Goal: Communication & Community: Ask a question

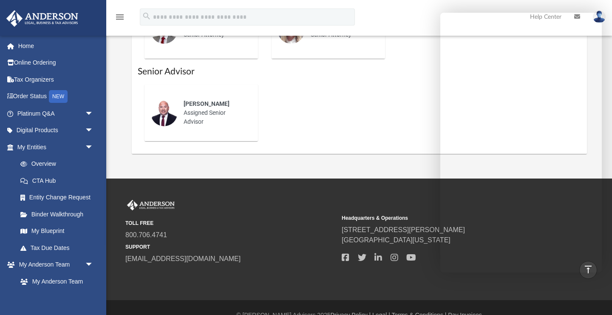
scroll to position [581, 0]
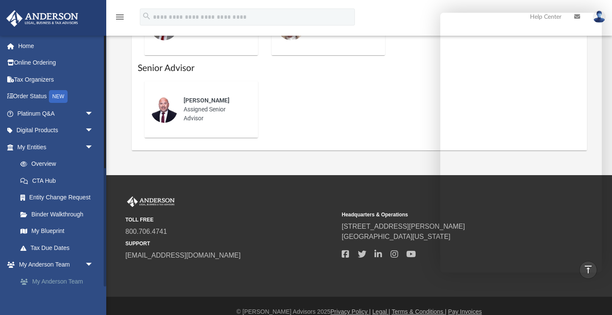
click at [42, 283] on link "My Anderson Team" at bounding box center [59, 281] width 94 height 17
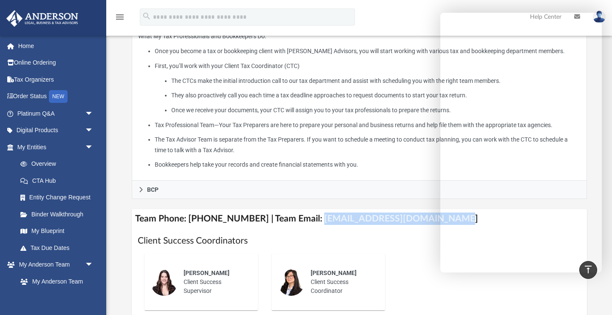
scroll to position [244, 0]
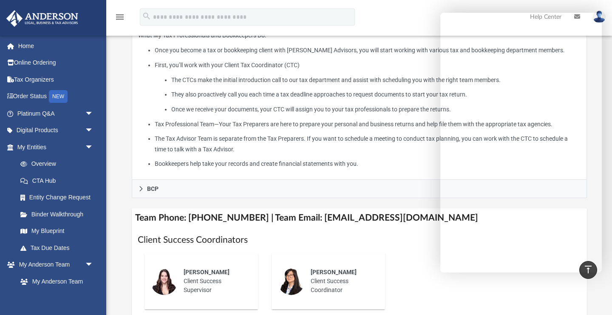
click at [374, 85] on li "The CTCs make the initial introduction call to our tax department and assist wi…" at bounding box center [375, 80] width 409 height 11
click at [319, 144] on li "The Tax Advisor Team is separate from the Tax Preparers. If you want to schedul…" at bounding box center [368, 143] width 426 height 21
click at [368, 144] on li "The Tax Advisor Team is separate from the Tax Preparers. If you want to schedul…" at bounding box center [368, 143] width 426 height 21
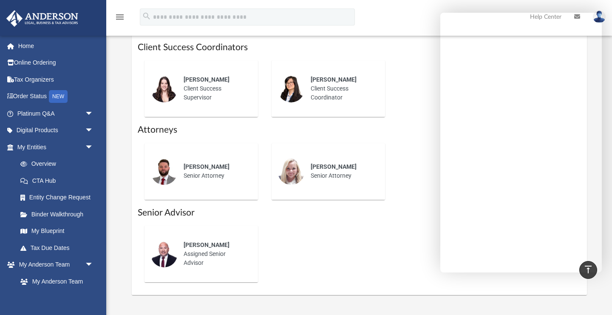
scroll to position [438, 0]
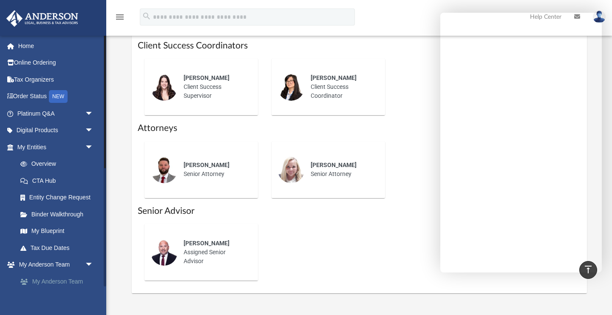
click at [48, 280] on link "My Anderson Team" at bounding box center [59, 281] width 94 height 17
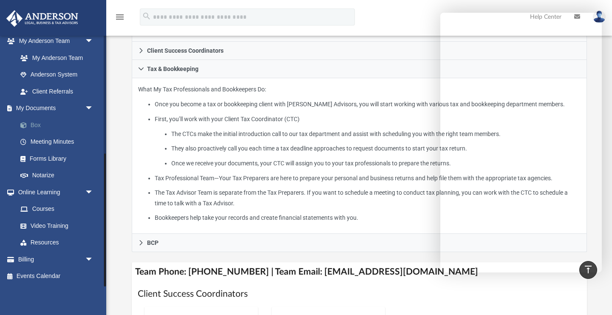
scroll to position [205, 0]
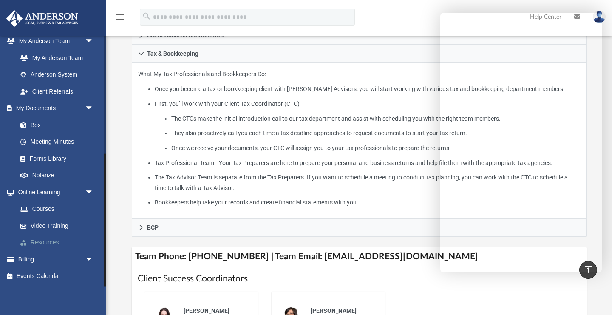
click at [45, 242] on link "Resources" at bounding box center [59, 242] width 94 height 17
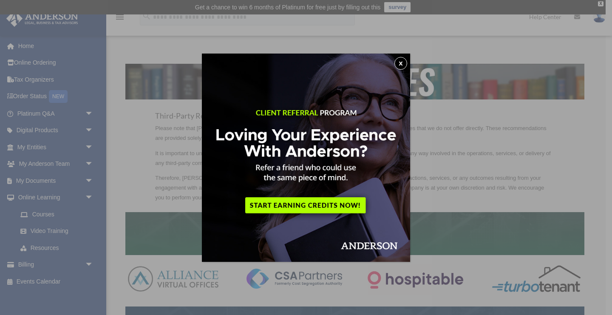
click at [402, 61] on button "x" at bounding box center [400, 63] width 13 height 13
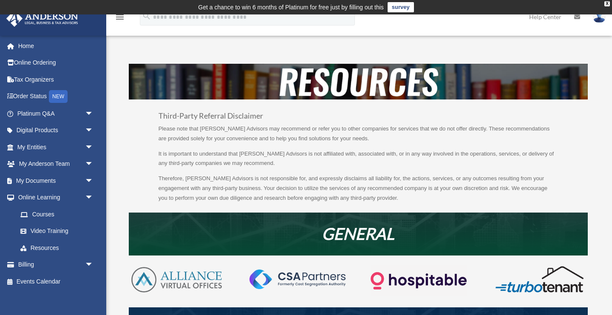
click at [121, 17] on icon "menu" at bounding box center [120, 17] width 10 height 10
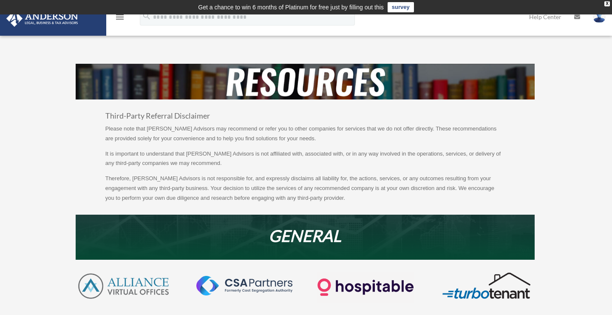
click at [121, 17] on icon "menu" at bounding box center [120, 17] width 10 height 10
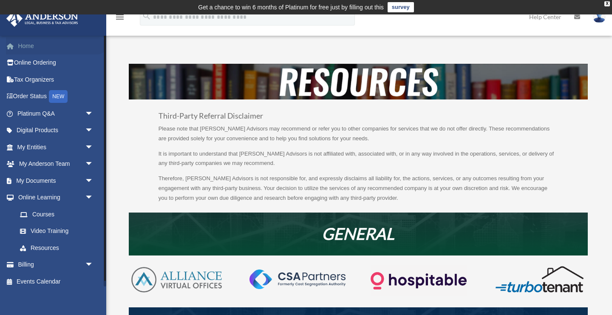
click at [31, 45] on link "Home" at bounding box center [56, 45] width 100 height 17
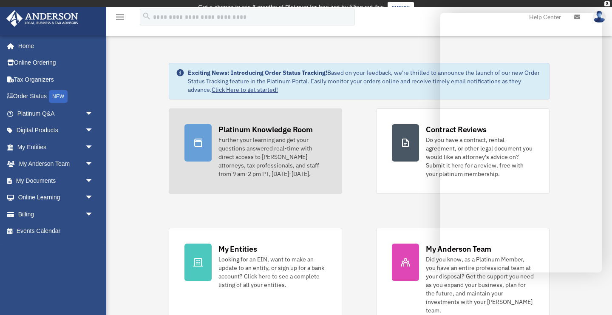
click at [241, 151] on div "Further your learning and get your questions answered real-time with direct acc…" at bounding box center [272, 157] width 108 height 42
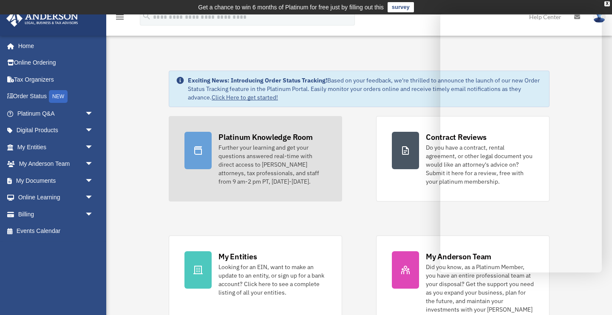
click at [241, 151] on div "Further your learning and get your questions answered real-time with direct acc…" at bounding box center [272, 164] width 108 height 42
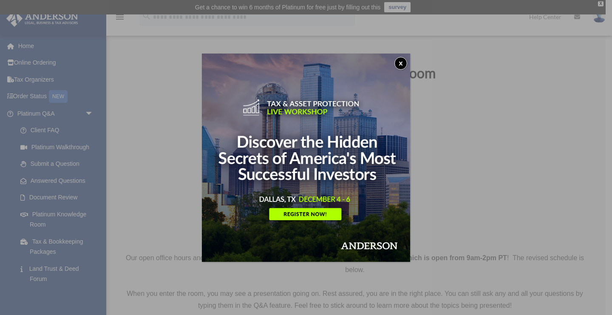
click at [401, 61] on button "x" at bounding box center [400, 63] width 13 height 13
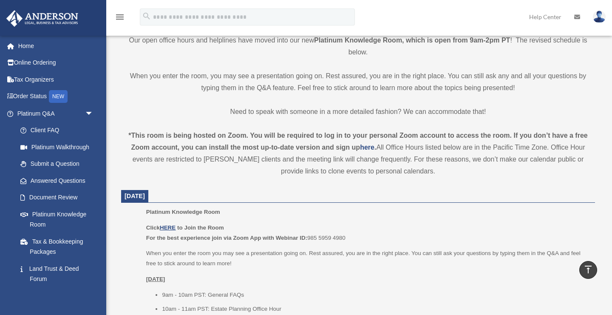
scroll to position [218, 0]
click at [167, 226] on u "HERE" at bounding box center [168, 227] width 16 height 6
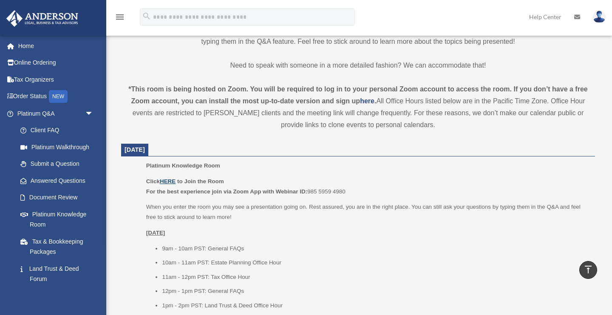
scroll to position [263, 0]
click at [62, 164] on link "Submit a Question" at bounding box center [59, 164] width 94 height 17
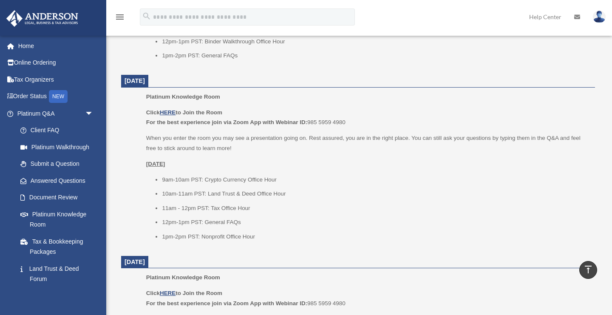
scroll to position [741, 0]
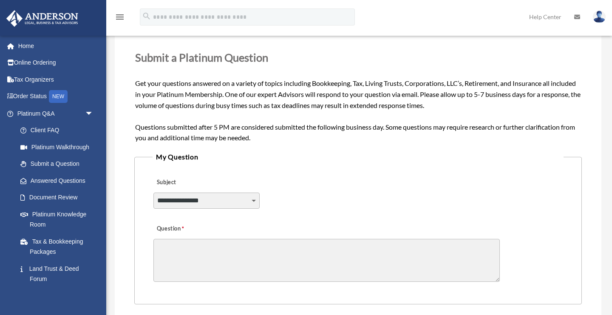
scroll to position [172, 0]
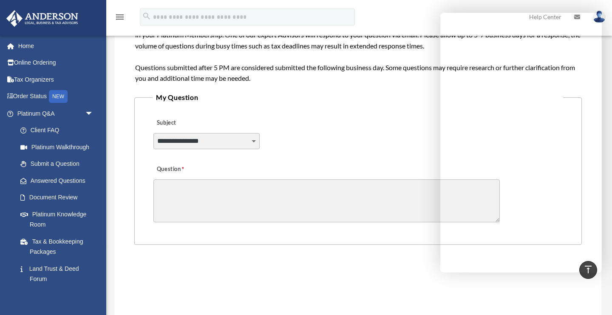
click at [183, 195] on textarea "Question" at bounding box center [326, 200] width 346 height 43
paste textarea "**********"
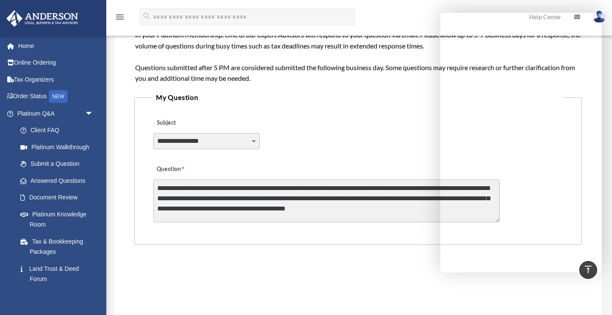
scroll to position [62, 0]
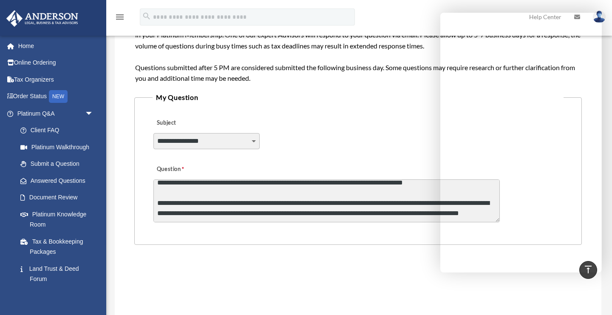
type textarea "**********"
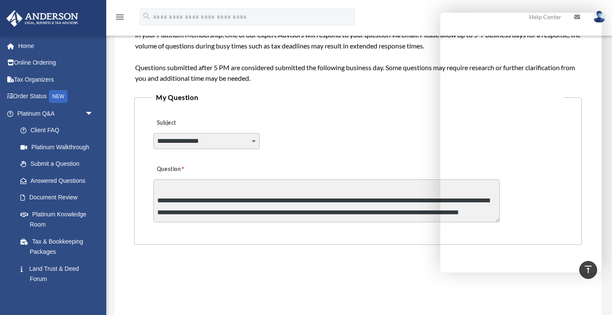
click at [251, 139] on select "**********" at bounding box center [206, 141] width 106 height 16
select select "******"
click at [153, 133] on select "**********" at bounding box center [206, 141] width 106 height 16
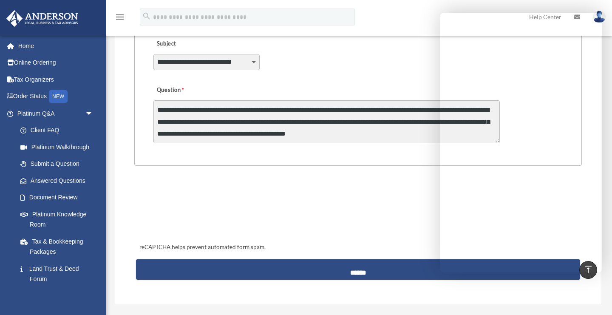
scroll to position [252, 0]
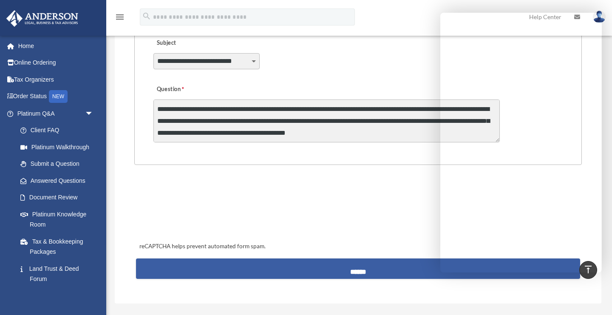
click at [334, 265] on input "******" at bounding box center [358, 268] width 444 height 20
